Goal: Task Accomplishment & Management: Use online tool/utility

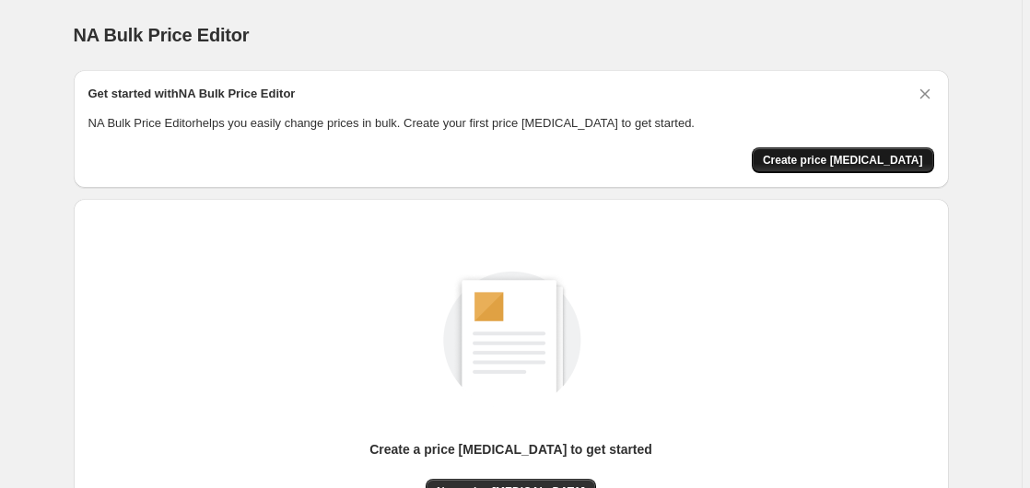
click at [875, 154] on span "Create price [MEDICAL_DATA]" at bounding box center [843, 160] width 160 height 15
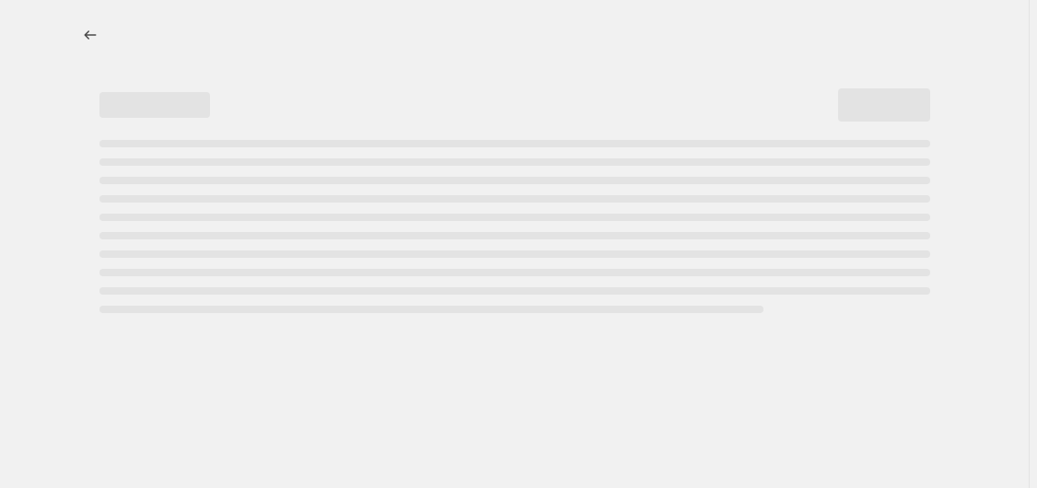
select select "percentage"
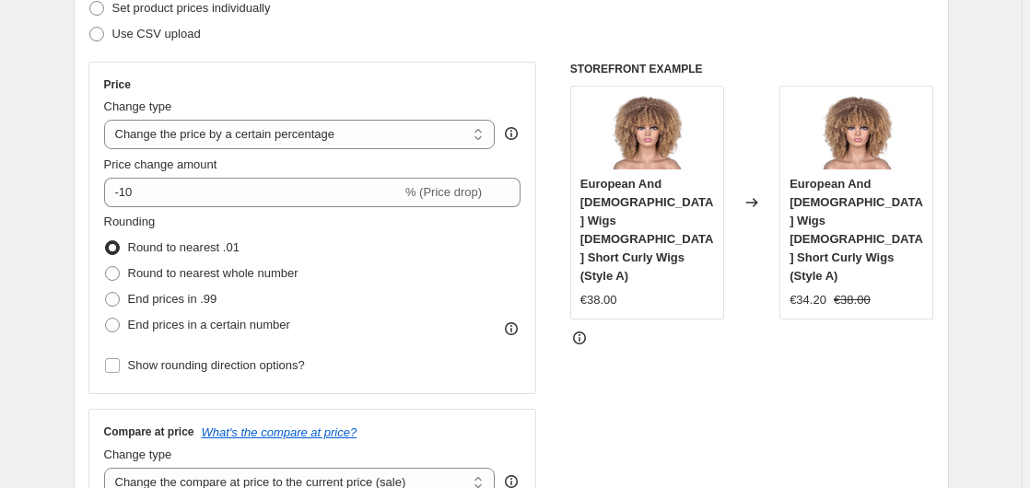
scroll to position [256, 0]
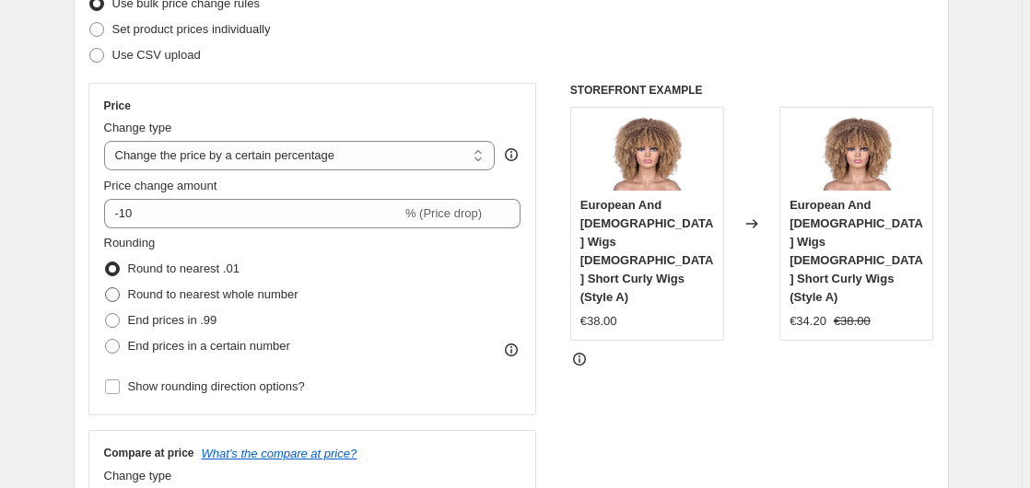
click at [120, 293] on span at bounding box center [112, 294] width 15 height 15
click at [106, 288] on input "Round to nearest whole number" at bounding box center [105, 287] width 1 height 1
radio input "true"
click at [117, 269] on span at bounding box center [112, 269] width 15 height 15
click at [106, 263] on input "Round to nearest .01" at bounding box center [105, 262] width 1 height 1
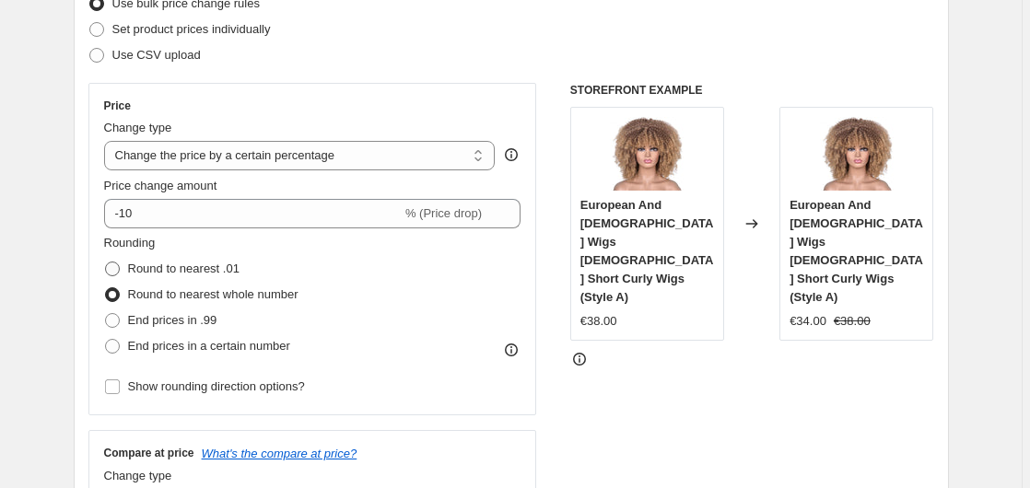
radio input "true"
click at [115, 294] on span at bounding box center [112, 294] width 15 height 15
click at [106, 288] on input "Round to nearest whole number" at bounding box center [105, 287] width 1 height 1
radio input "true"
click at [116, 269] on span at bounding box center [112, 269] width 15 height 15
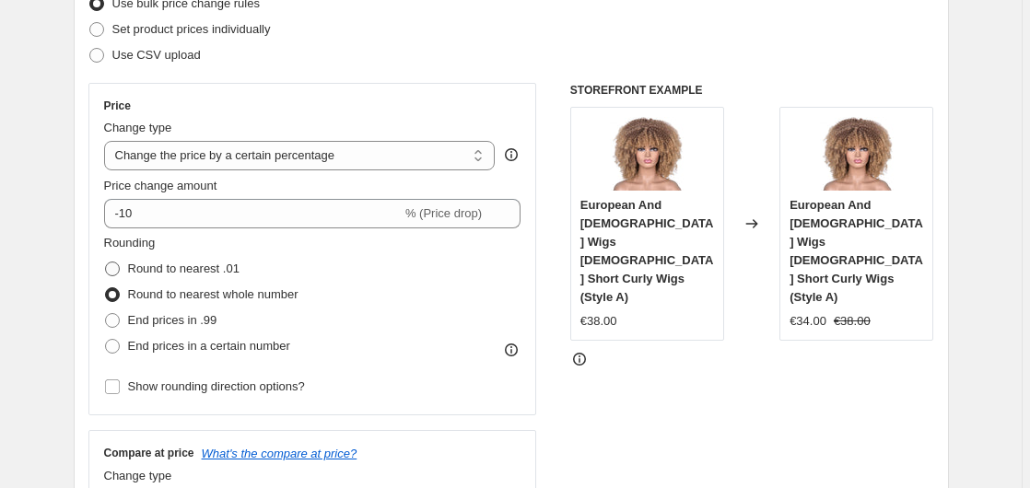
click at [106, 263] on input "Round to nearest .01" at bounding box center [105, 262] width 1 height 1
radio input "true"
click at [117, 321] on span at bounding box center [112, 320] width 15 height 15
click at [106, 314] on input "End prices in .99" at bounding box center [105, 313] width 1 height 1
radio input "true"
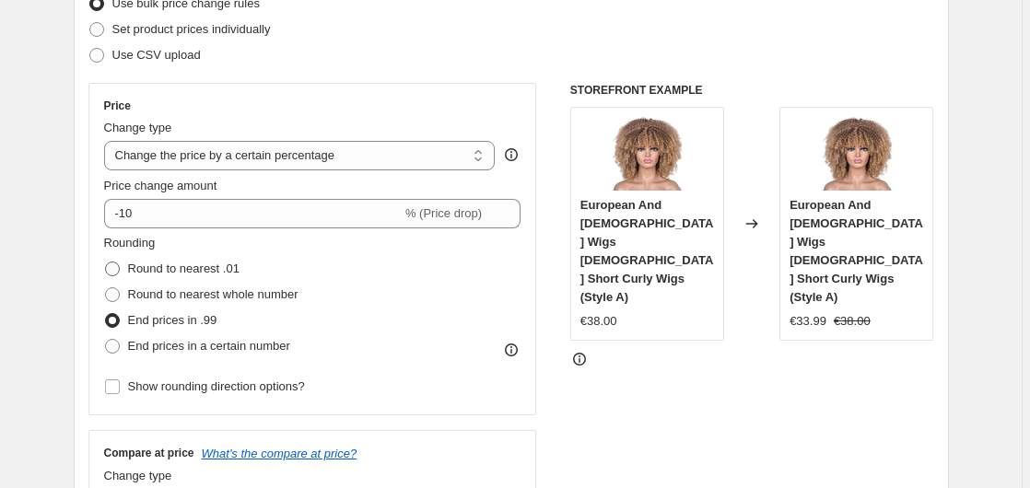
click at [116, 265] on span at bounding box center [112, 269] width 15 height 15
click at [106, 263] on input "Round to nearest .01" at bounding box center [105, 262] width 1 height 1
radio input "true"
click at [118, 341] on span at bounding box center [112, 346] width 15 height 15
click at [106, 340] on input "End prices in a certain number" at bounding box center [105, 339] width 1 height 1
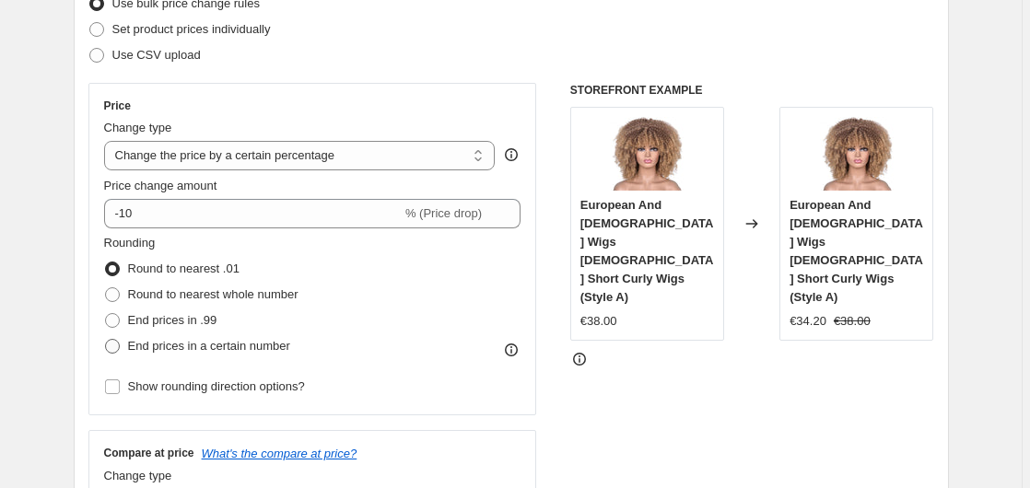
radio input "true"
click at [118, 342] on span at bounding box center [112, 346] width 15 height 15
click at [106, 340] on input "End prices in a certain number" at bounding box center [105, 339] width 1 height 1
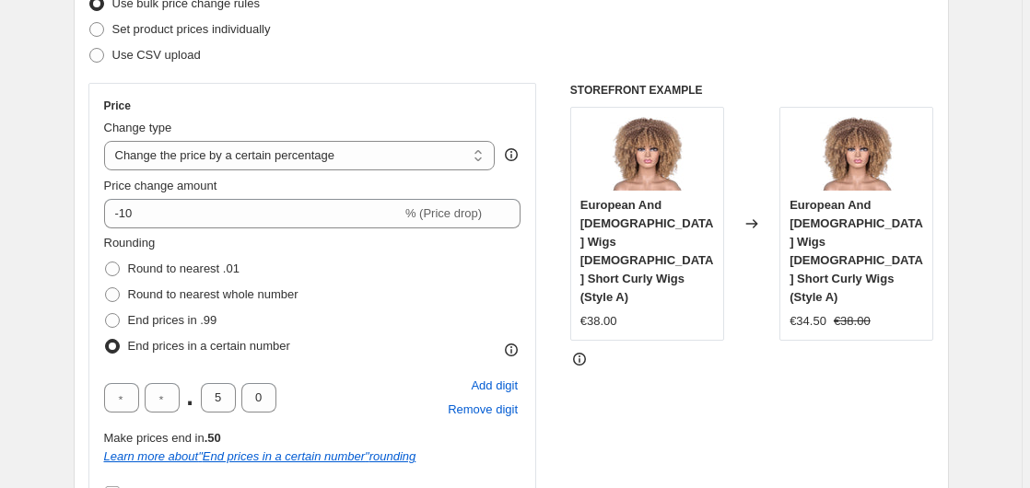
click at [120, 345] on span at bounding box center [112, 346] width 15 height 15
click at [106, 340] on input "End prices in a certain number" at bounding box center [105, 339] width 1 height 1
click at [120, 345] on span at bounding box center [112, 346] width 15 height 15
click at [106, 340] on input "End prices in a certain number" at bounding box center [105, 339] width 1 height 1
click at [113, 267] on span at bounding box center [112, 269] width 15 height 15
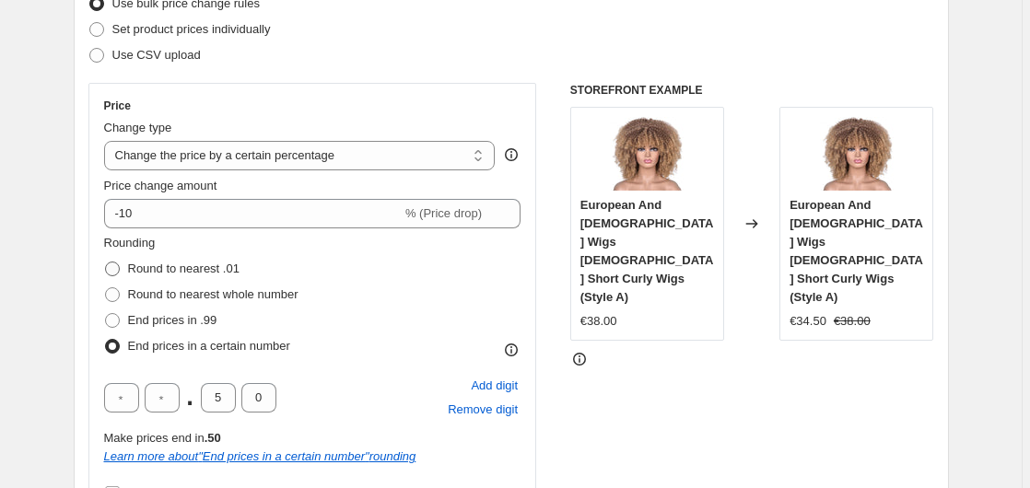
click at [106, 263] on input "Round to nearest .01" at bounding box center [105, 262] width 1 height 1
radio input "true"
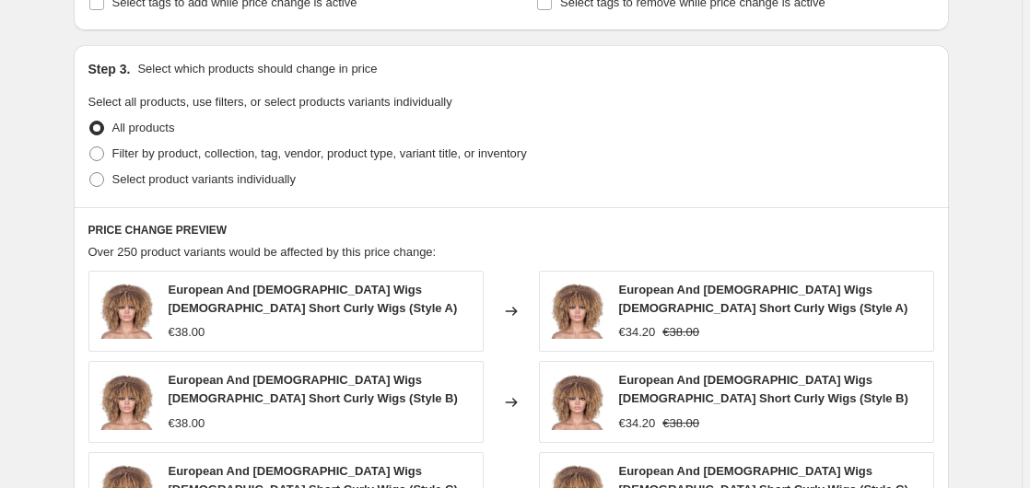
scroll to position [820, 0]
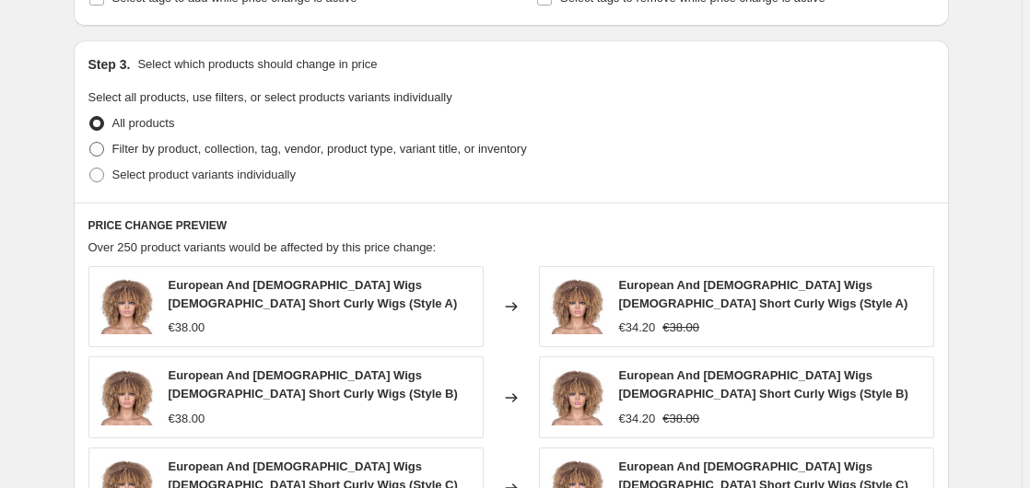
click at [103, 149] on span at bounding box center [96, 149] width 15 height 15
click at [90, 143] on input "Filter by product, collection, tag, vendor, product type, variant title, or inv…" at bounding box center [89, 142] width 1 height 1
radio input "true"
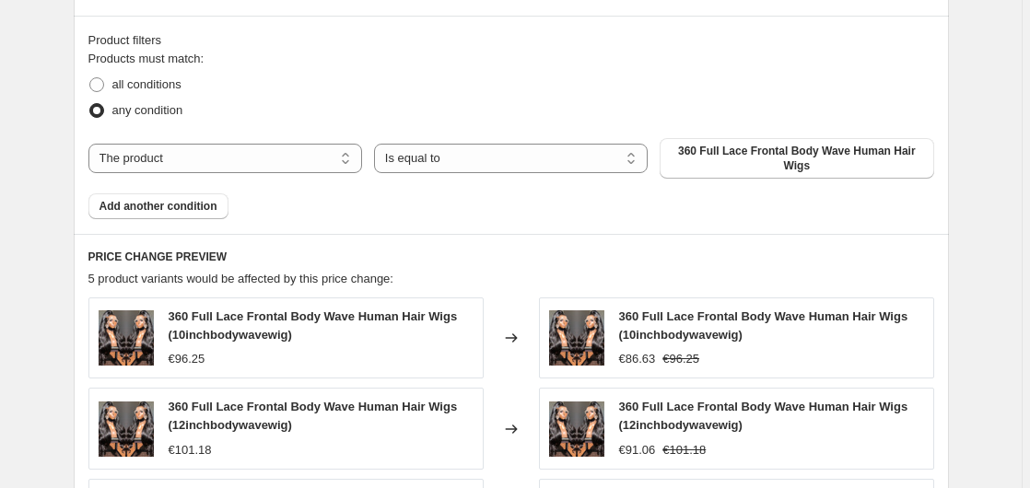
scroll to position [1008, 0]
click at [348, 167] on select "The product The product's collection The product's tag The product's vendor The…" at bounding box center [225, 157] width 274 height 29
click at [349, 167] on select "The product The product's collection The product's tag The product's vendor The…" at bounding box center [225, 157] width 274 height 29
click at [88, 143] on select "The product The product's collection The product's tag The product's vendor The…" at bounding box center [225, 157] width 274 height 29
click at [374, 143] on select "Is equal to Is not equal to" at bounding box center [511, 157] width 274 height 29
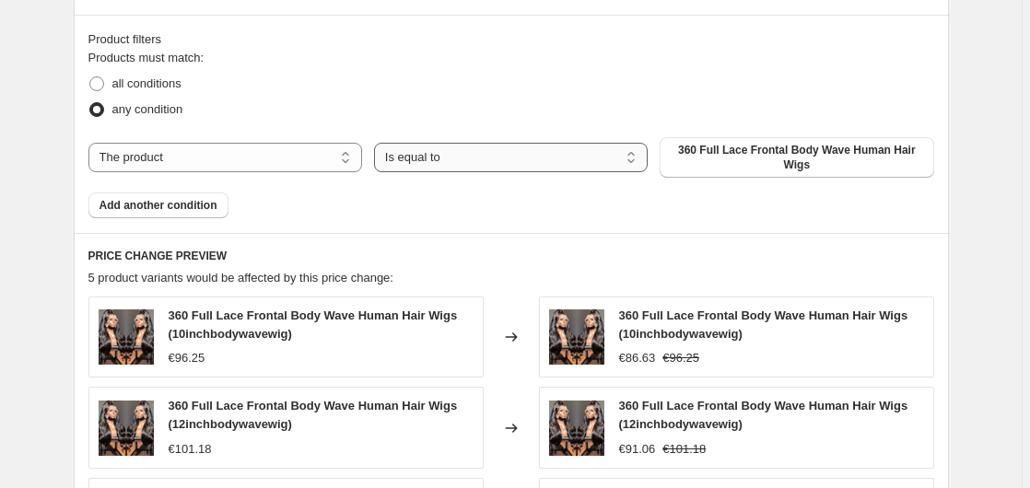
click at [638, 159] on select "Is equal to Is not equal to" at bounding box center [511, 157] width 274 height 29
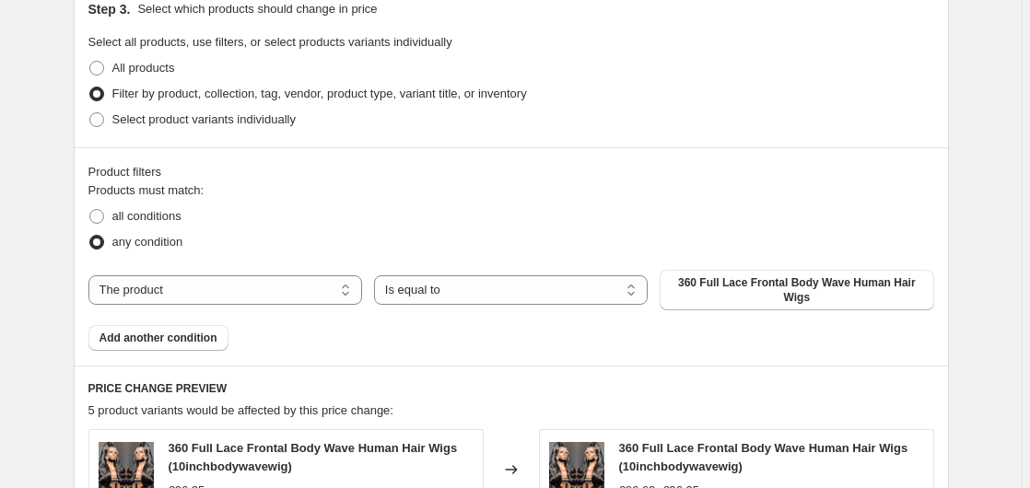
scroll to position [820, 0]
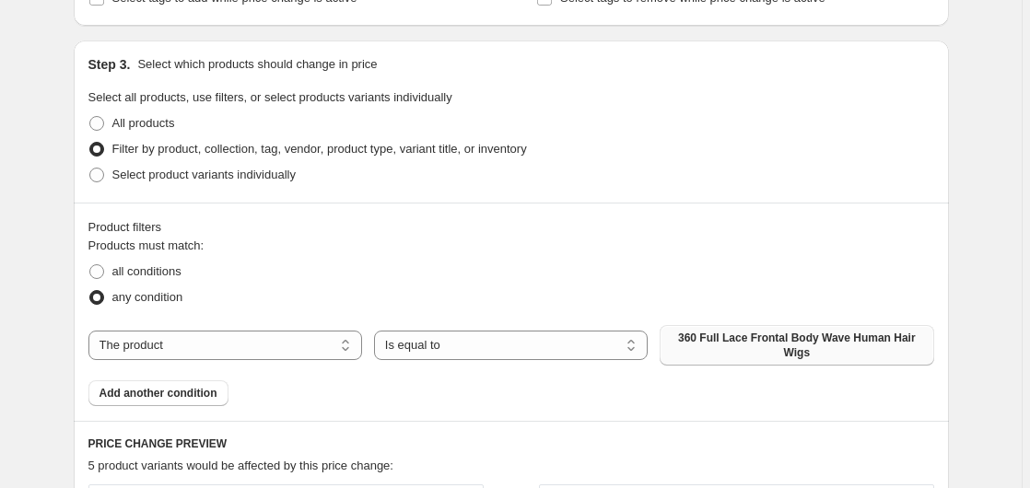
click at [770, 343] on span "360 Full Lace Frontal Body Wave Human Hair Wigs" at bounding box center [797, 345] width 252 height 29
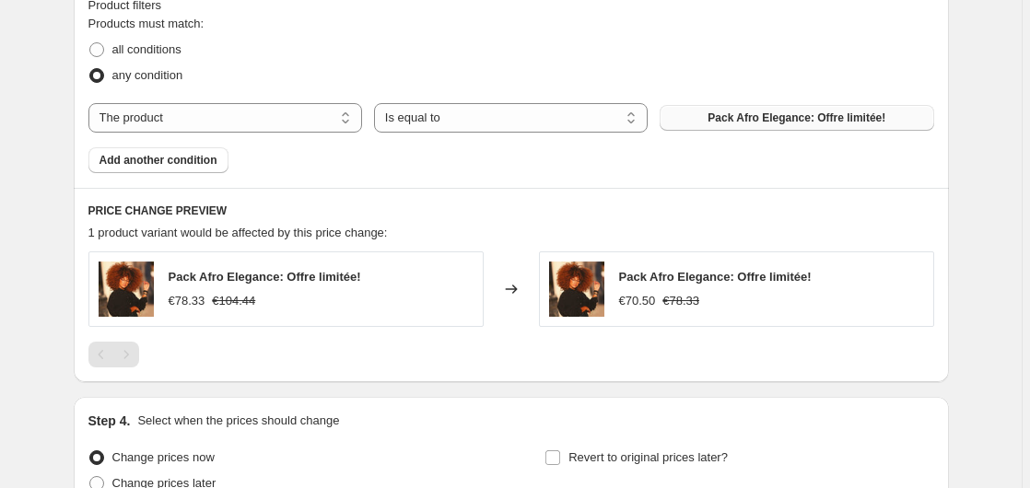
scroll to position [1102, 0]
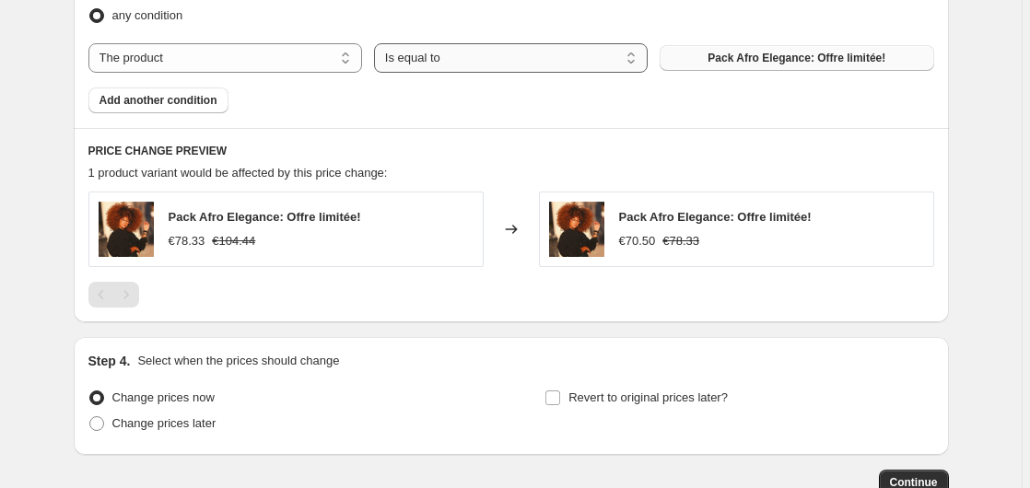
select select "not_equal"
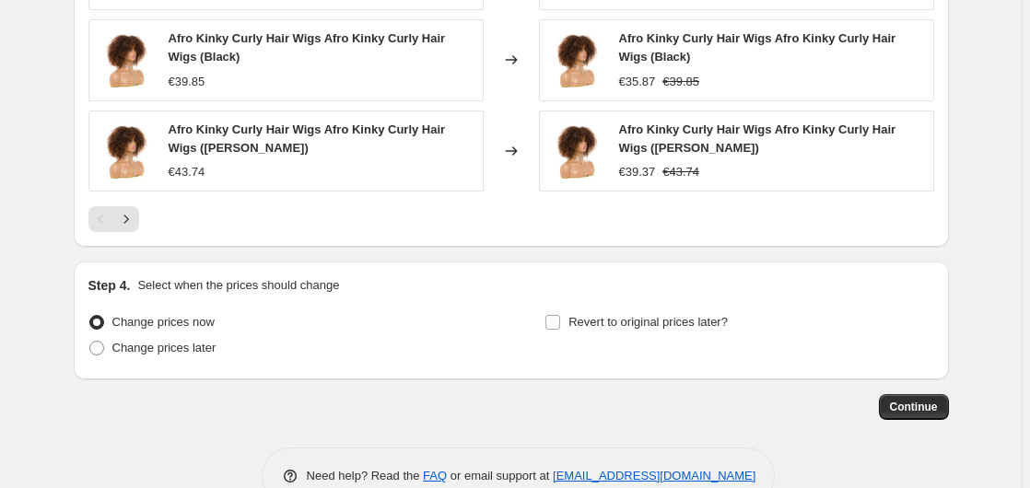
scroll to position [1572, 0]
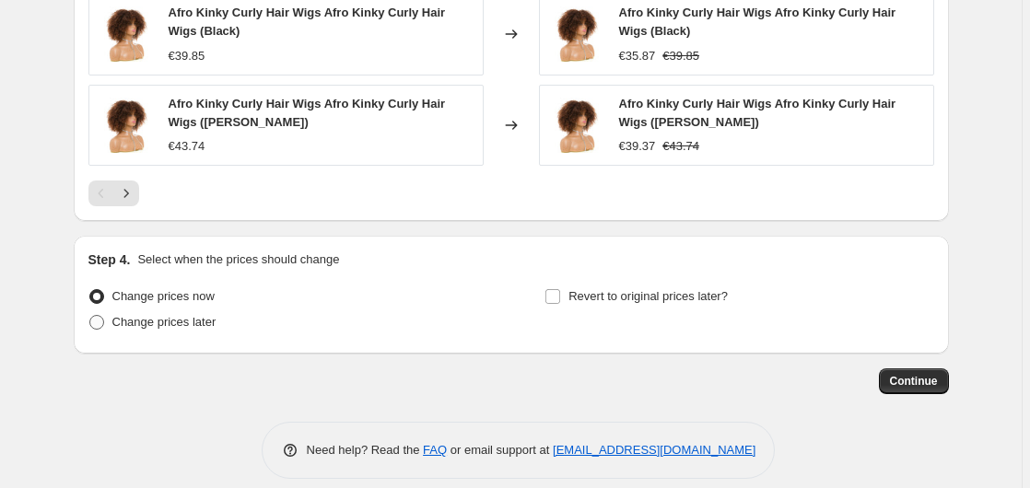
click at [100, 324] on span at bounding box center [96, 322] width 15 height 15
click at [90, 316] on input "Change prices later" at bounding box center [89, 315] width 1 height 1
radio input "true"
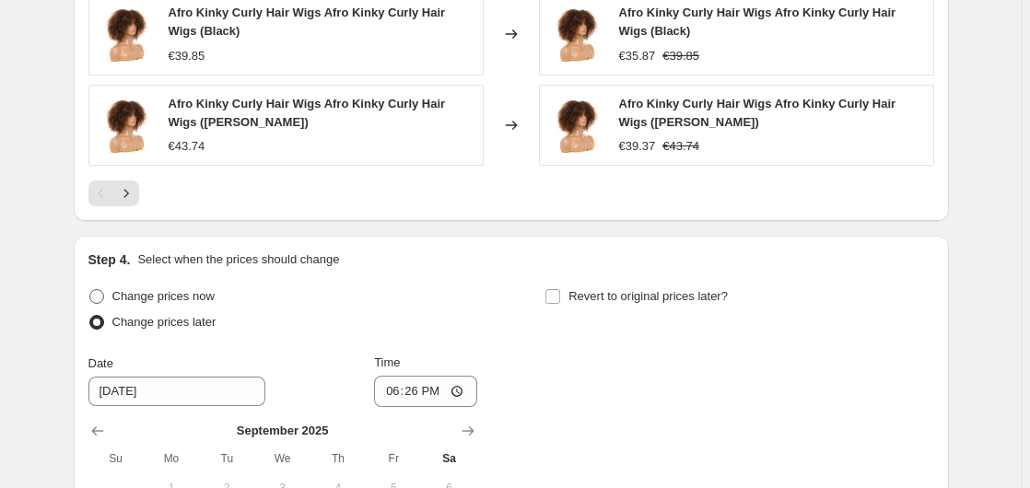
click at [101, 295] on span at bounding box center [96, 296] width 15 height 15
click at [90, 290] on input "Change prices now" at bounding box center [89, 289] width 1 height 1
radio input "true"
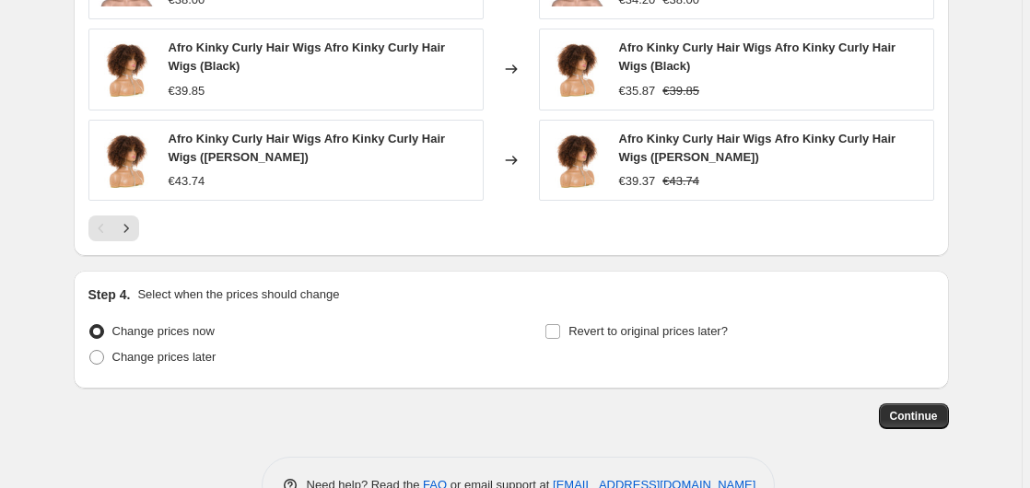
scroll to position [1591, 0]
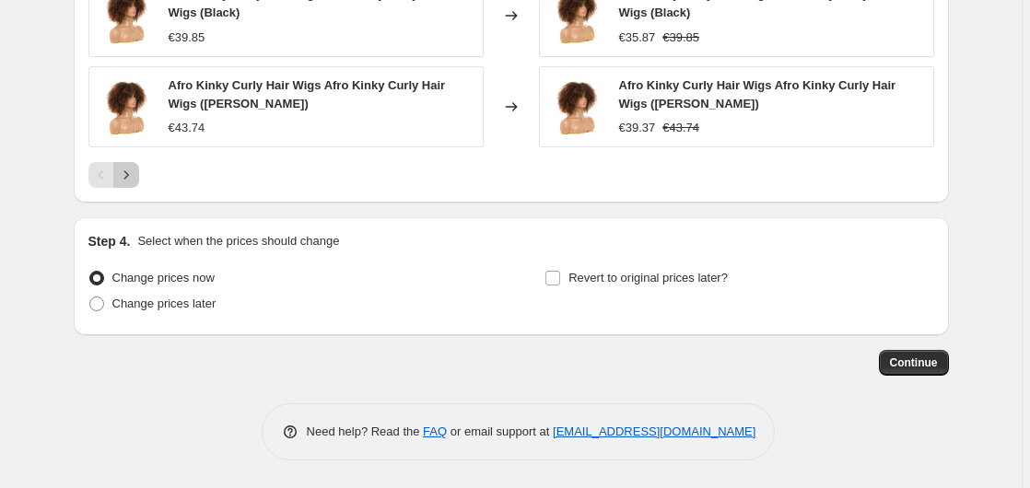
click at [128, 180] on icon "Next" at bounding box center [126, 175] width 18 height 18
click at [129, 180] on icon "Next" at bounding box center [126, 175] width 18 height 18
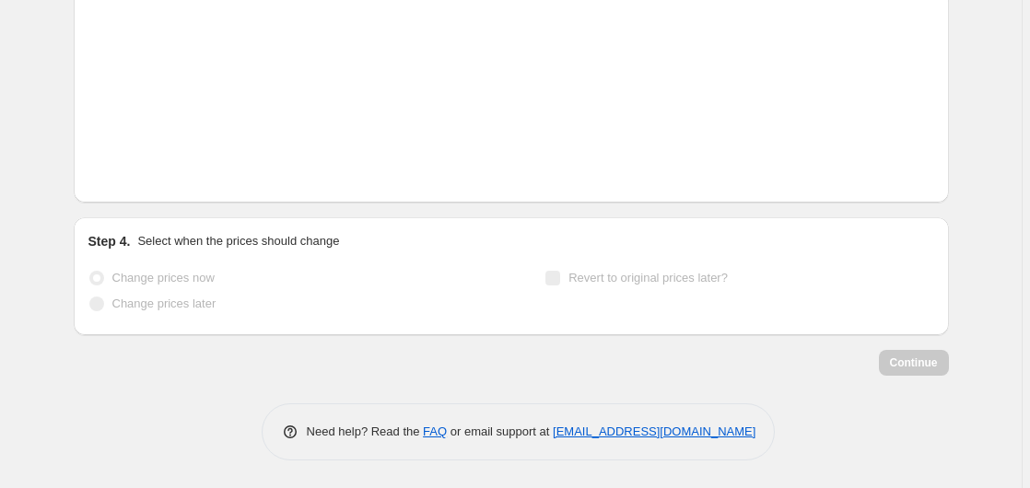
scroll to position [1562, 0]
click at [129, 180] on icon "Next" at bounding box center [126, 175] width 18 height 18
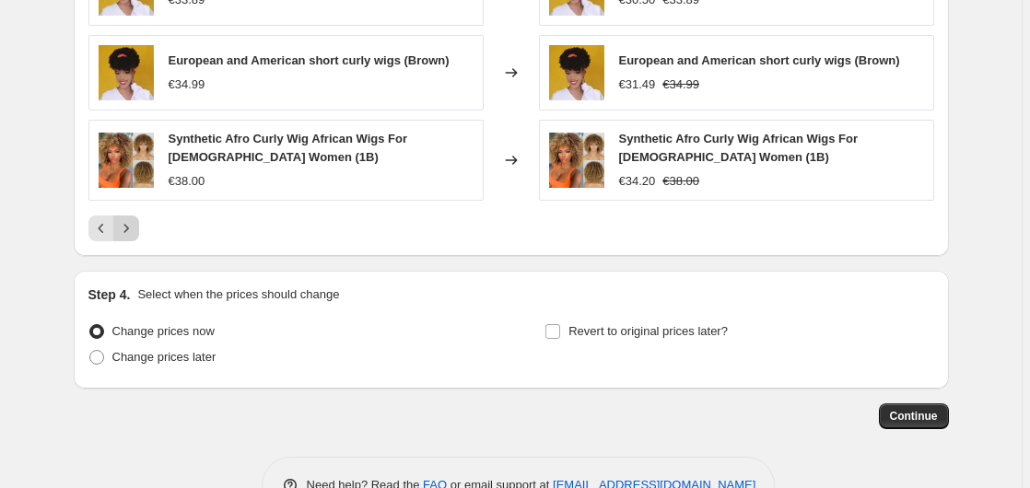
click at [127, 219] on icon "Next" at bounding box center [126, 228] width 18 height 18
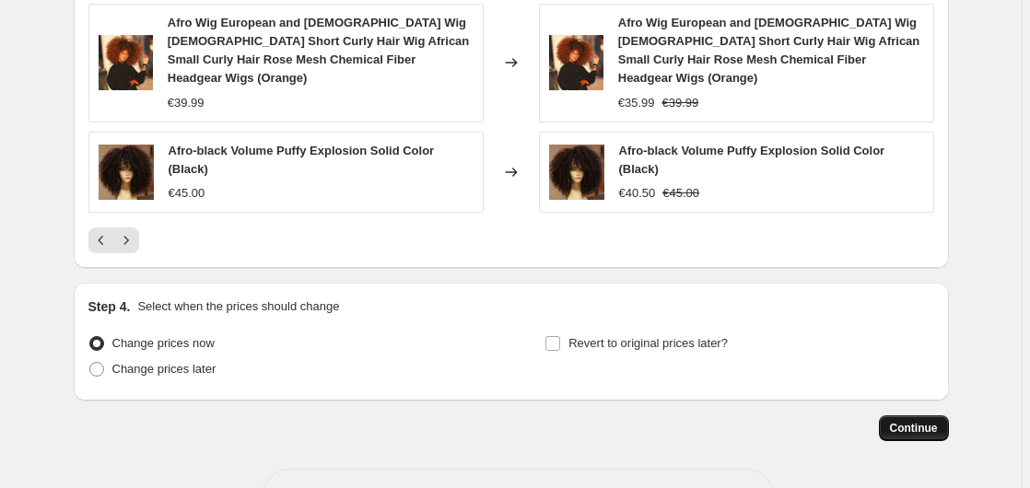
click at [911, 421] on span "Continue" at bounding box center [914, 428] width 48 height 15
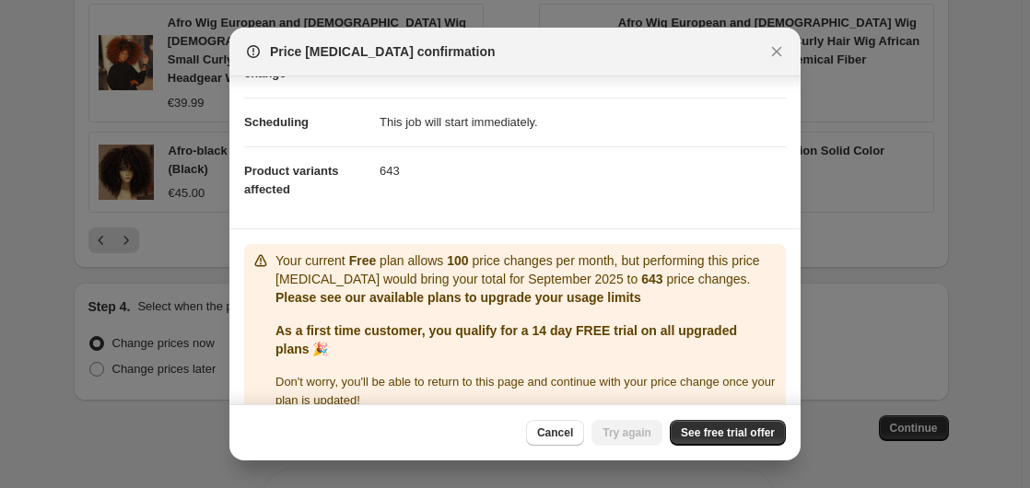
scroll to position [155, 0]
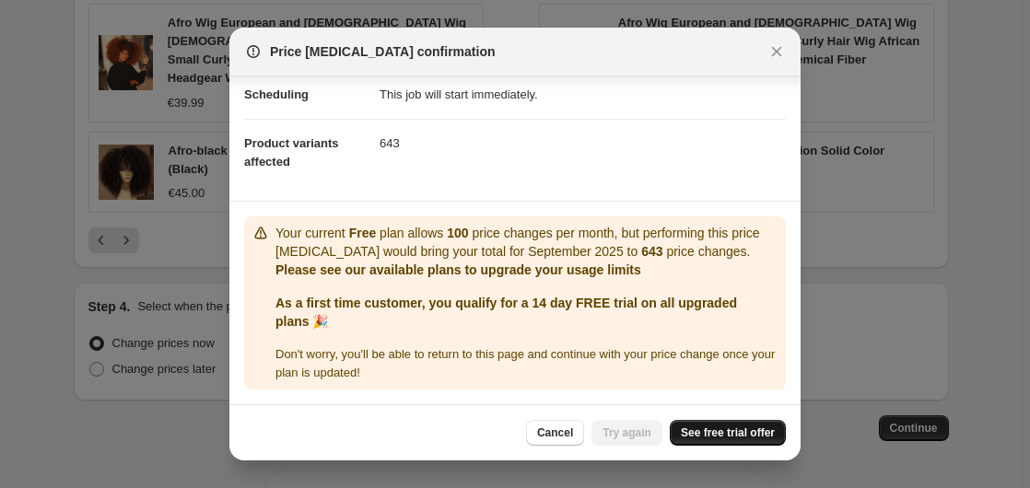
click at [701, 434] on span "See free trial offer" at bounding box center [728, 433] width 94 height 15
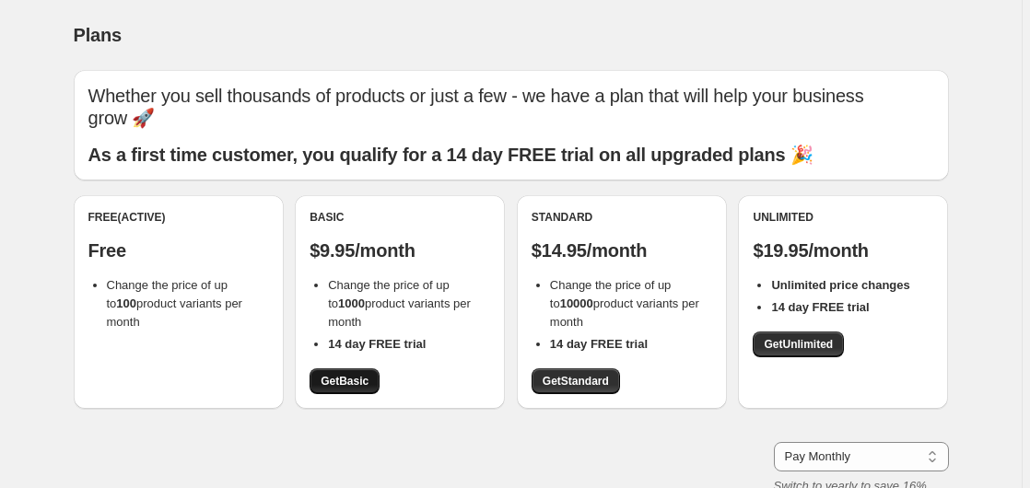
click at [345, 382] on span "Get Basic" at bounding box center [345, 381] width 48 height 15
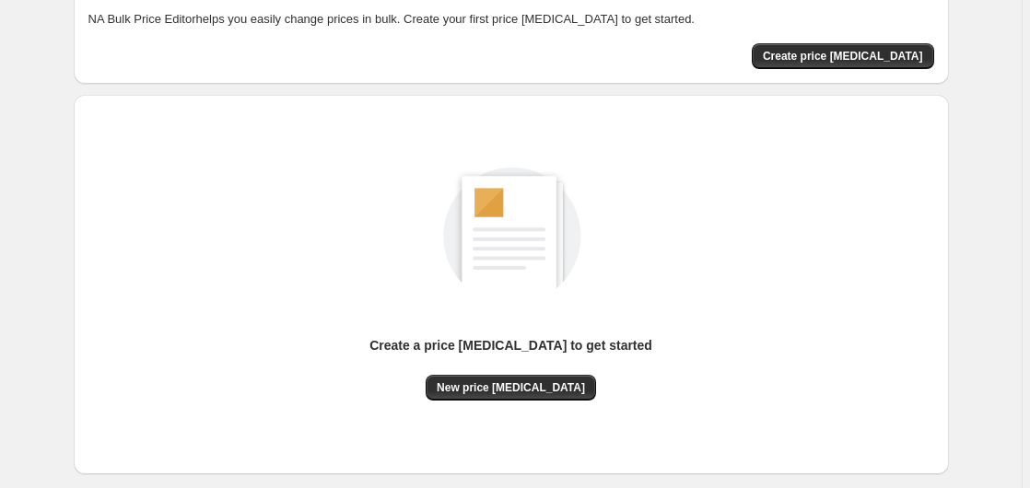
scroll to position [188, 0]
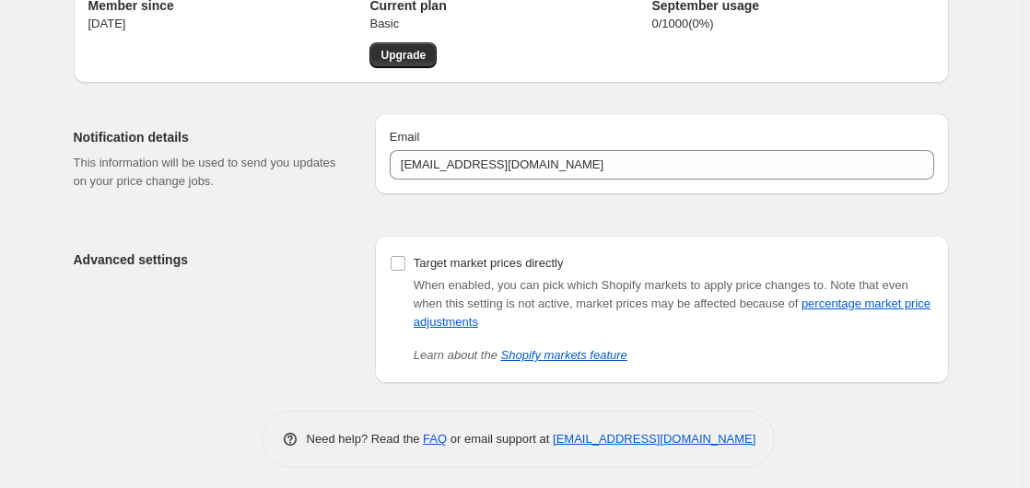
scroll to position [96, 0]
